Goal: Information Seeking & Learning: Learn about a topic

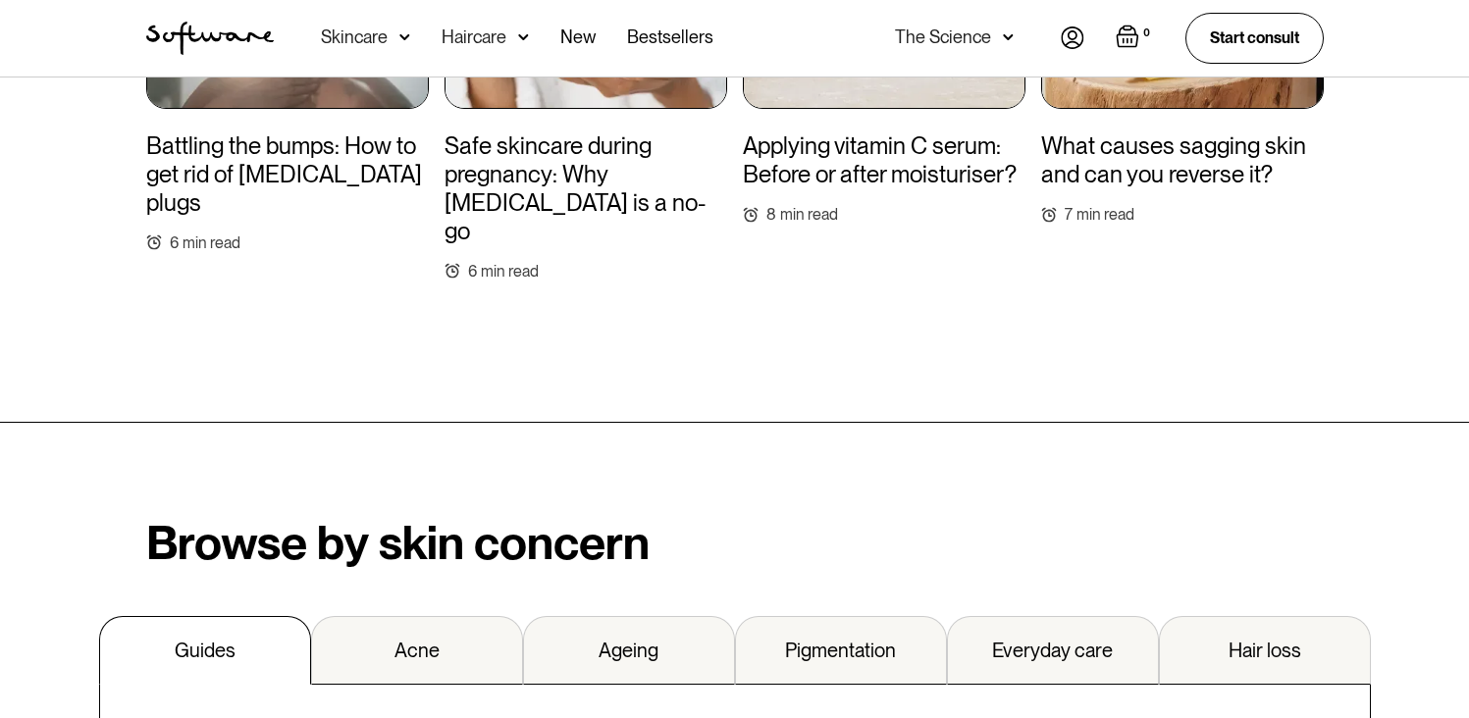
scroll to position [2023, 0]
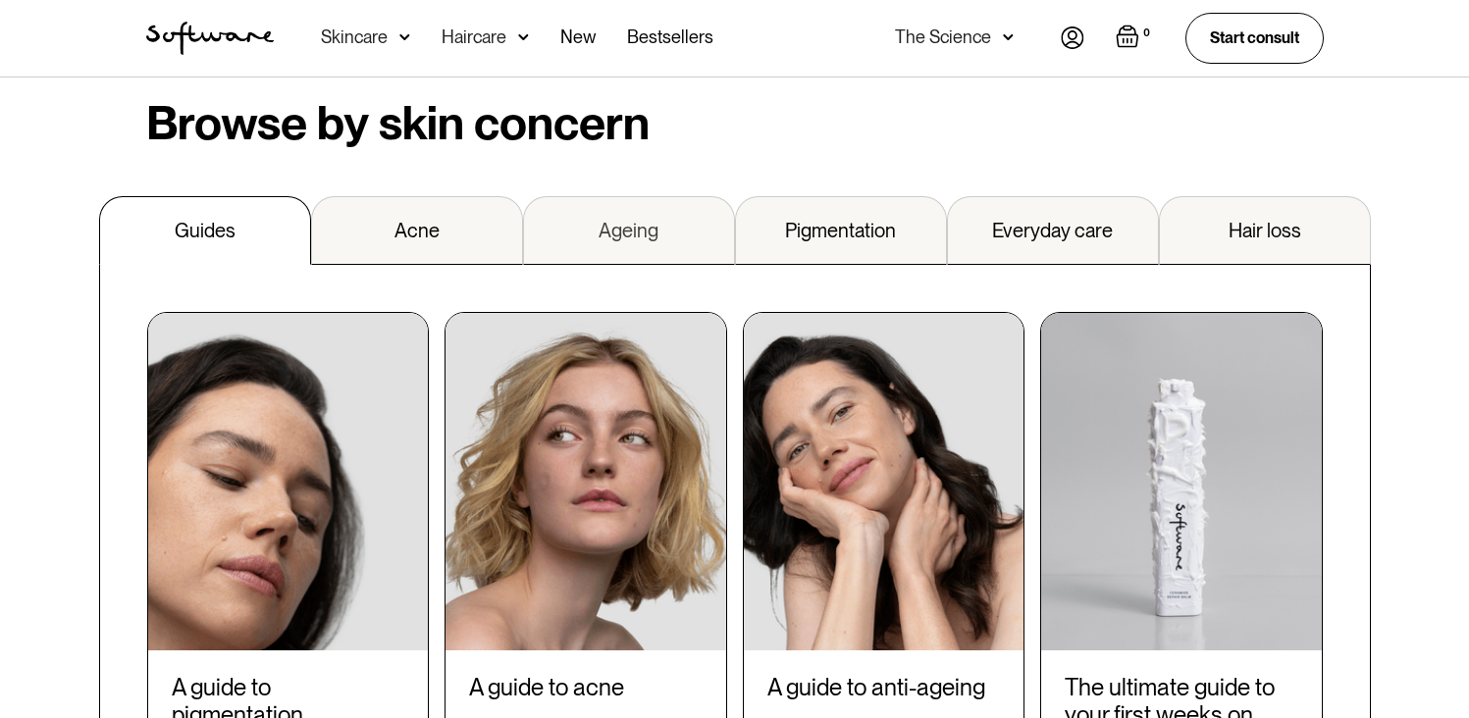
click at [579, 220] on link "Ageing" at bounding box center [629, 230] width 212 height 69
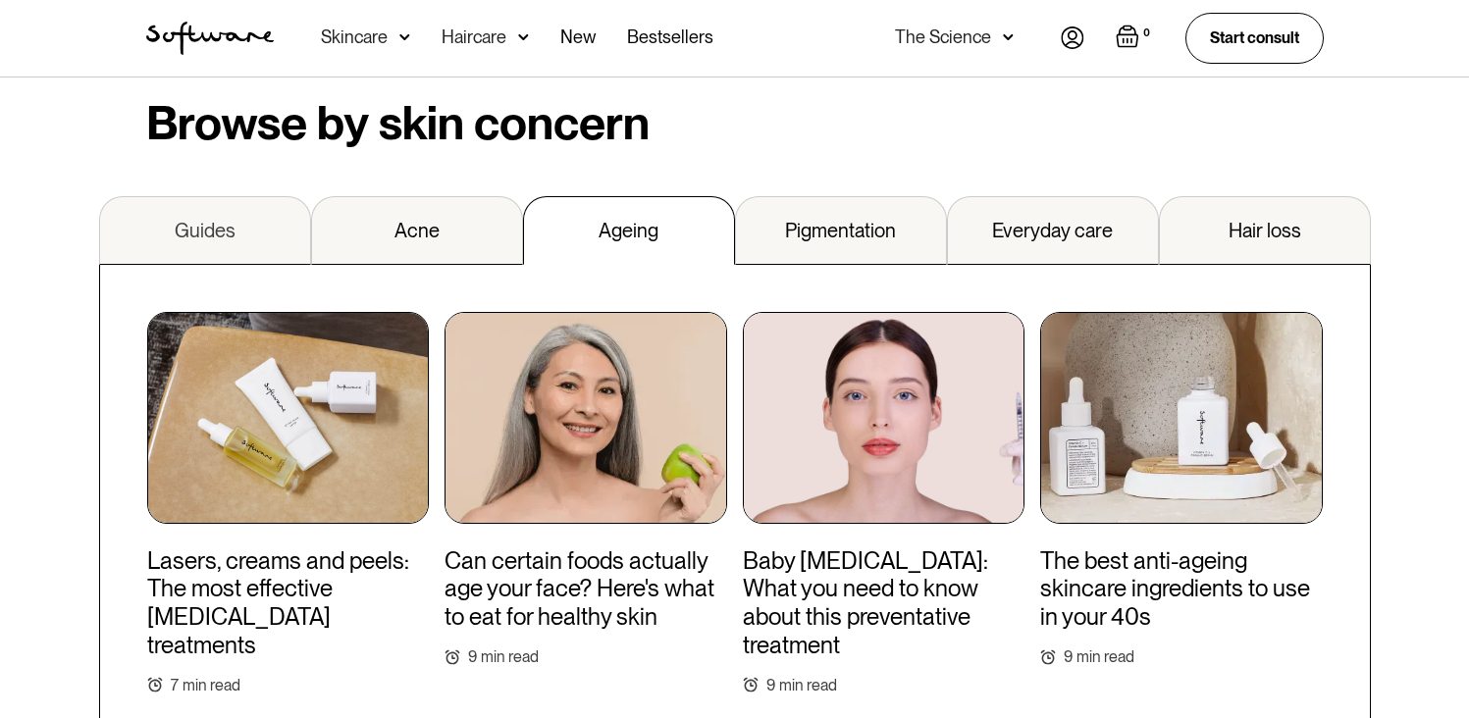
click at [248, 196] on link "Guides" at bounding box center [205, 230] width 212 height 69
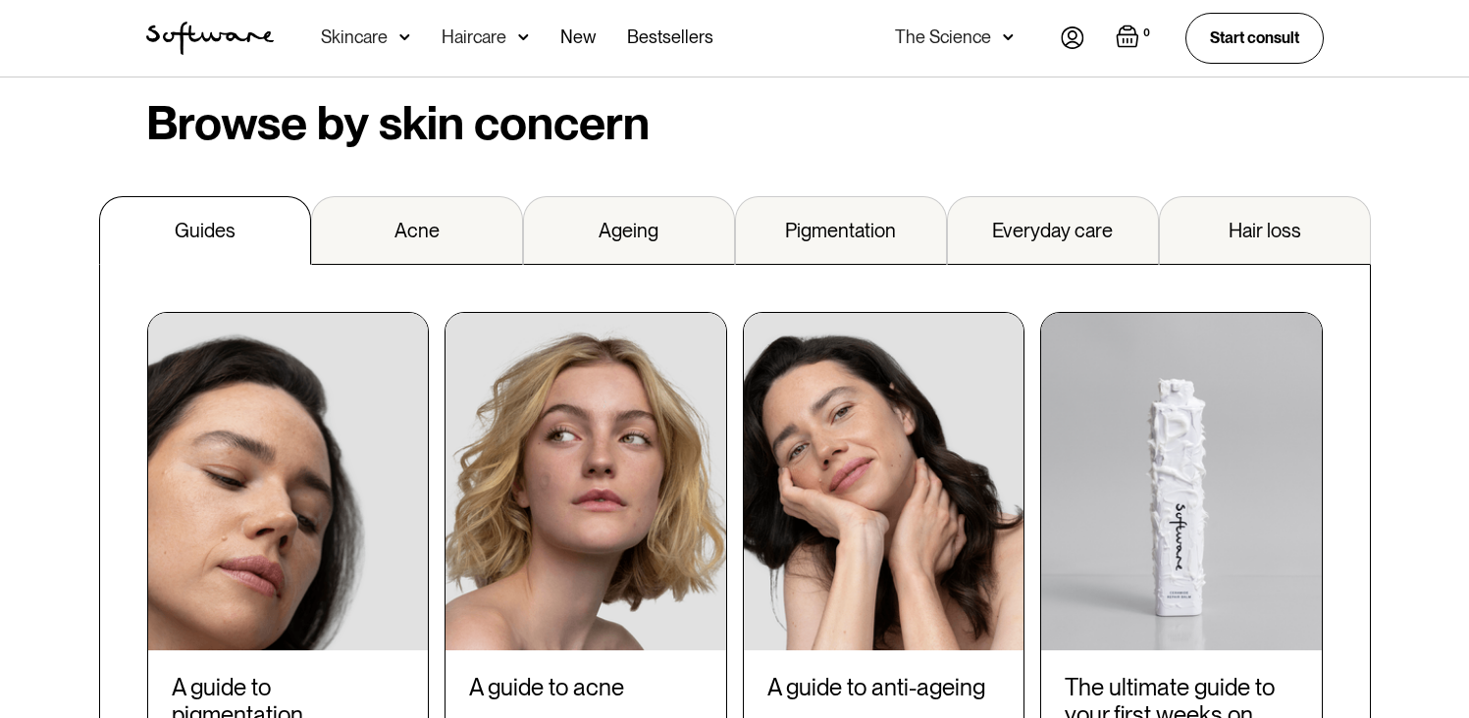
click at [264, 521] on img at bounding box center [288, 482] width 281 height 338
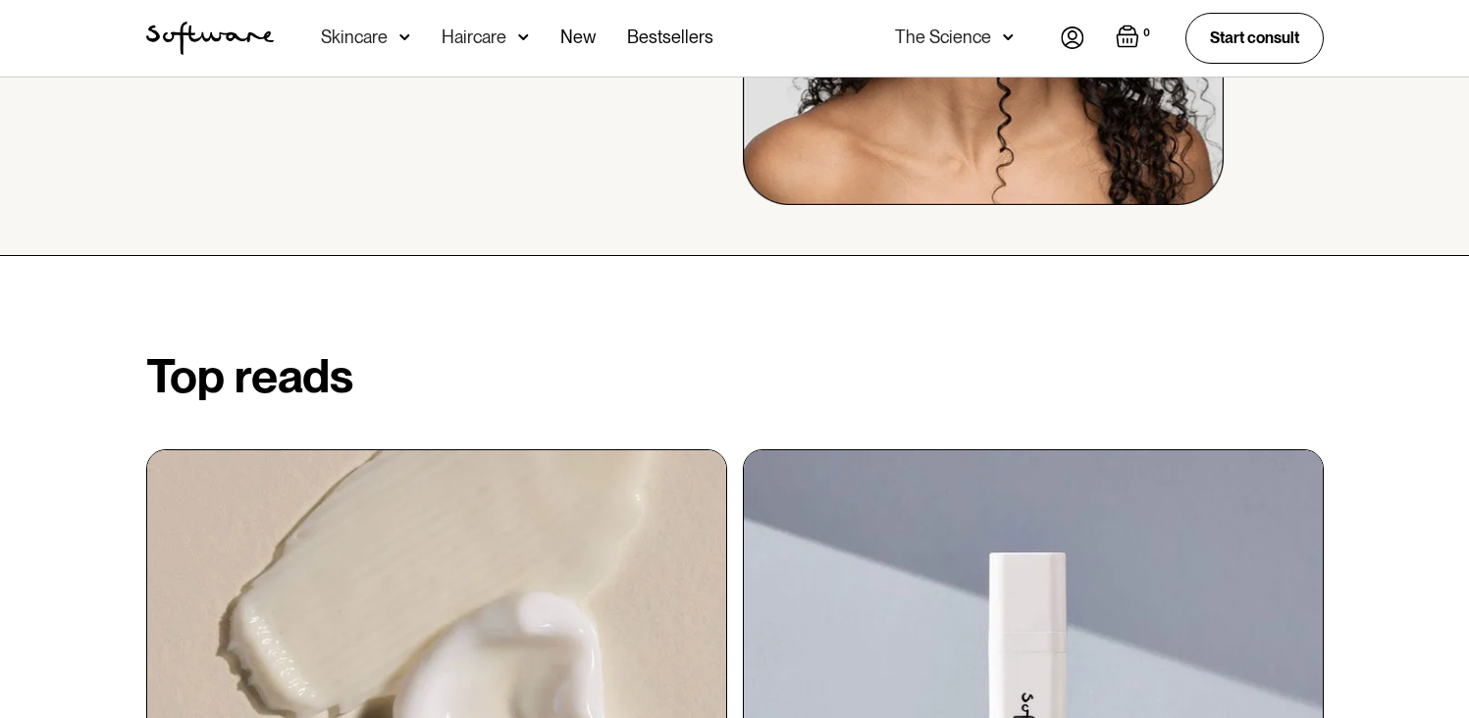
scroll to position [0, 0]
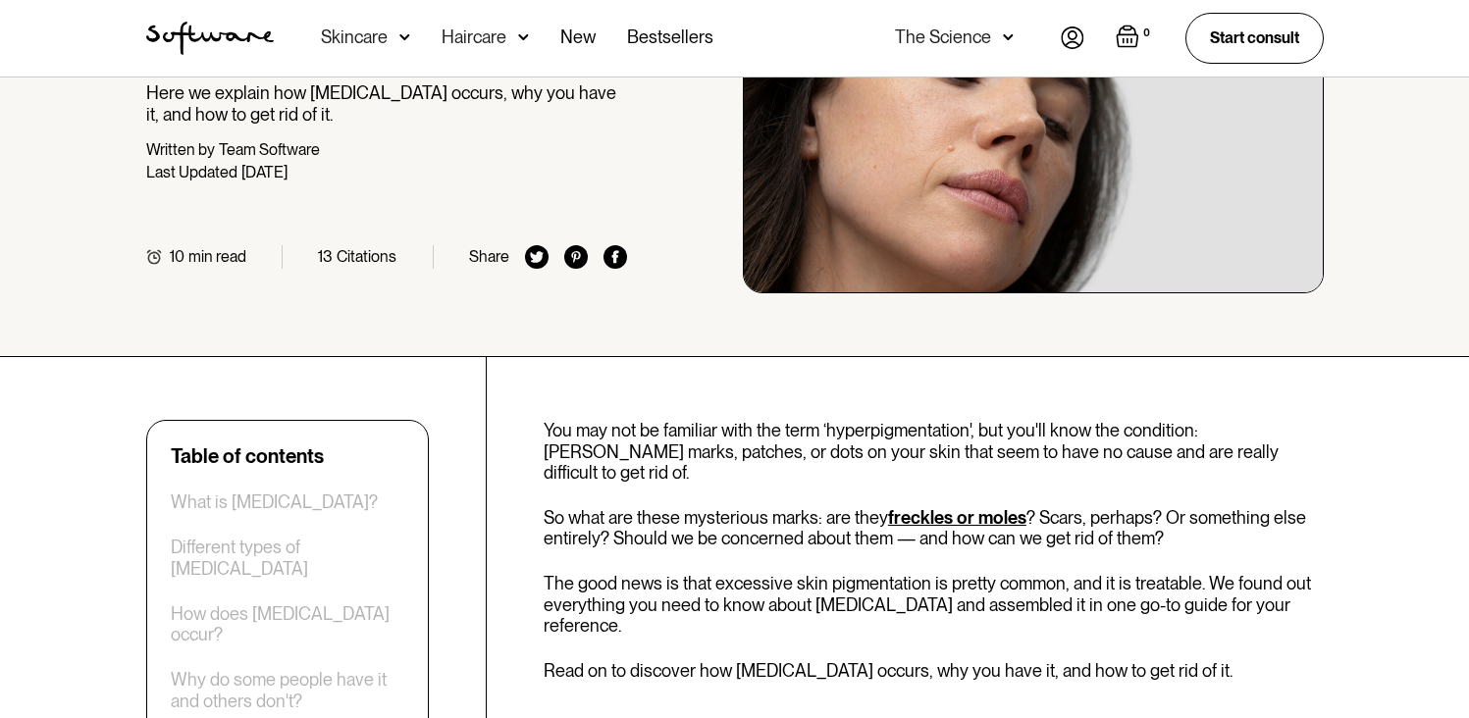
scroll to position [346, 0]
